Goal: Task Accomplishment & Management: Manage account settings

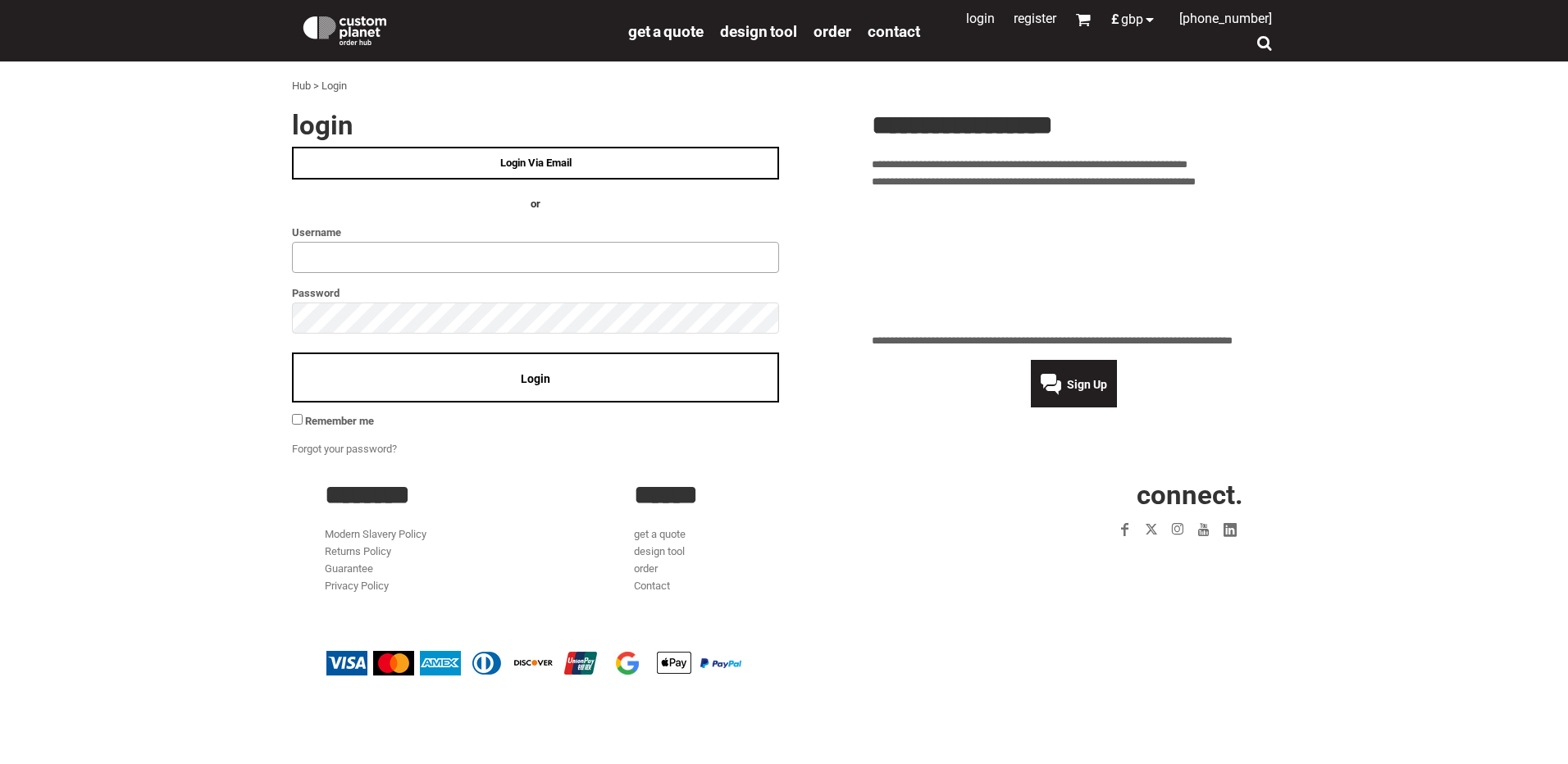
type input "**********"
click at [516, 377] on div "Login" at bounding box center [535, 377] width 487 height 50
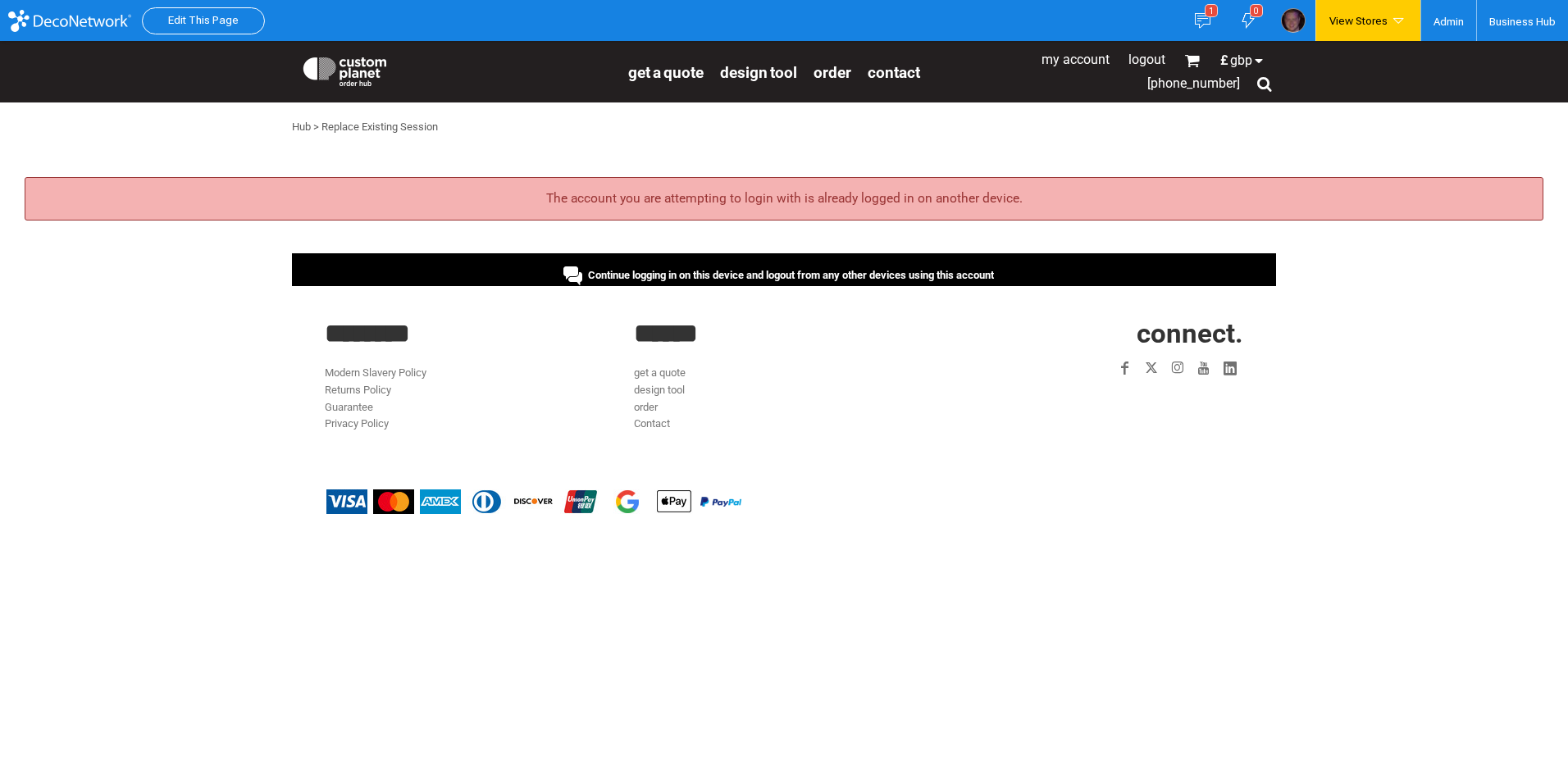
click at [570, 271] on div "Continue logging in on this device and logout from any other devices using this…" at bounding box center [778, 275] width 430 height 13
